Goal: Transaction & Acquisition: Purchase product/service

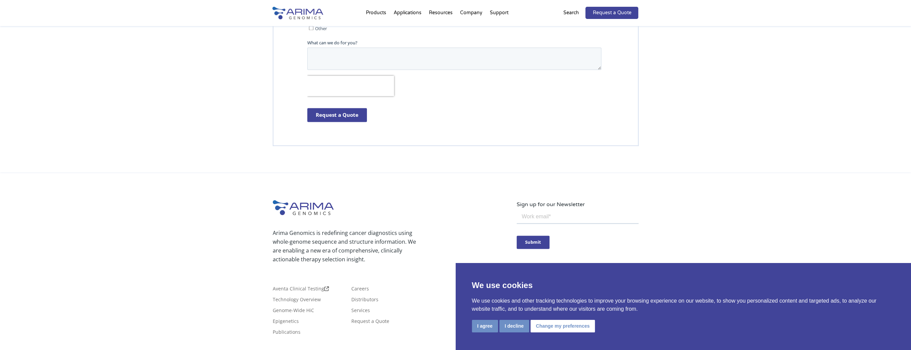
scroll to position [1955, 0]
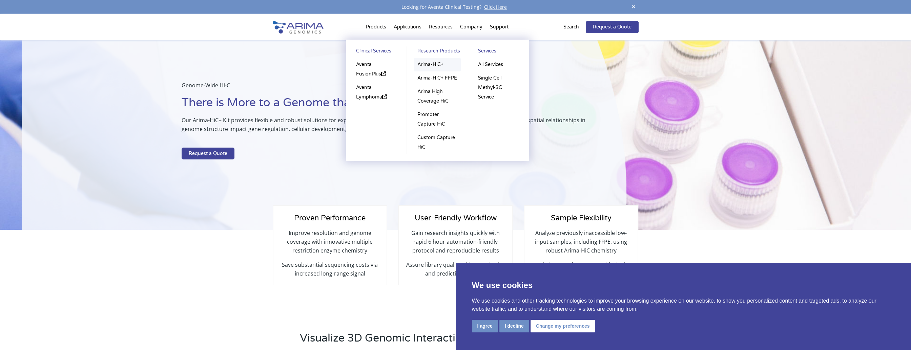
click at [429, 67] on link "Arima-HiC+" at bounding box center [437, 65] width 47 height 14
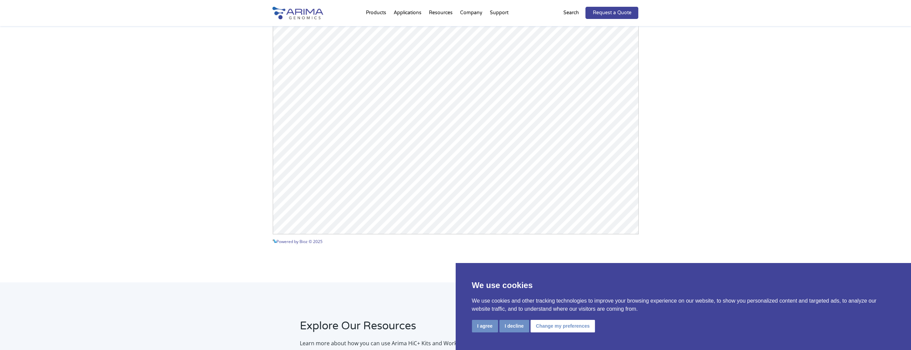
scroll to position [979, 0]
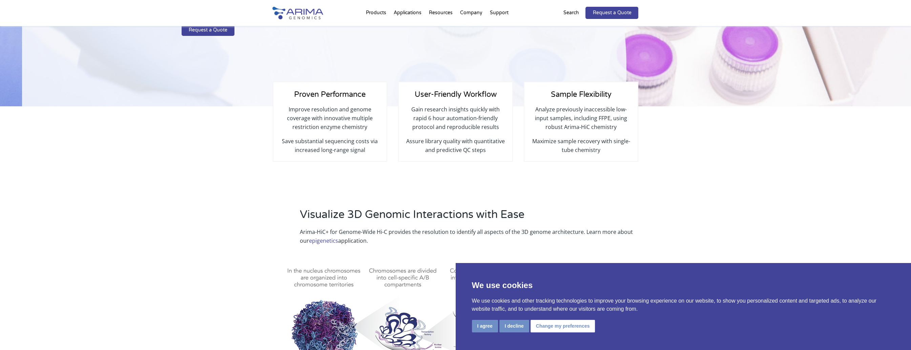
scroll to position [123, 0]
